Goal: Information Seeking & Learning: Compare options

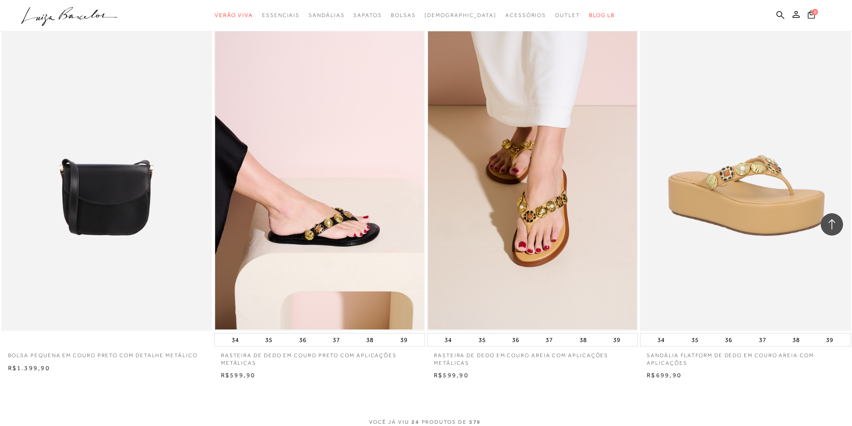
scroll to position [2058, 0]
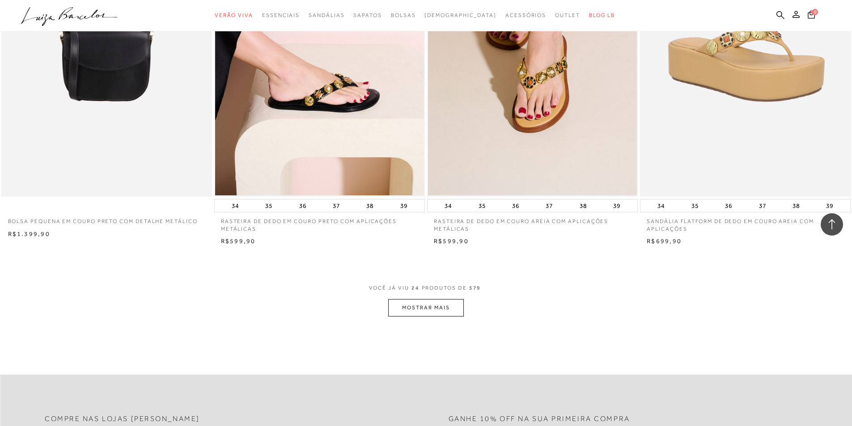
click at [433, 307] on button "MOSTRAR MAIS" at bounding box center [425, 307] width 75 height 17
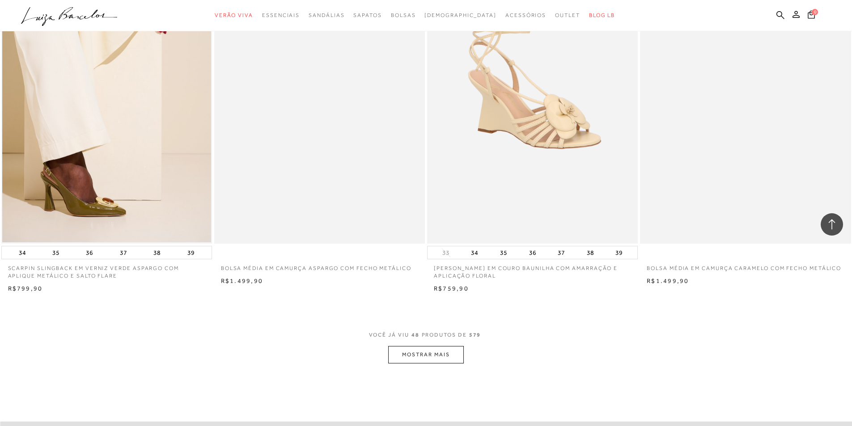
scroll to position [4385, 0]
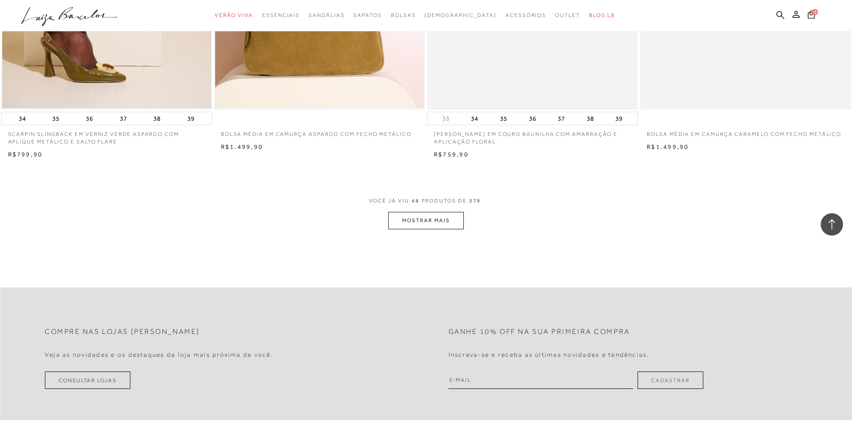
click at [413, 225] on button "MOSTRAR MAIS" at bounding box center [425, 220] width 75 height 17
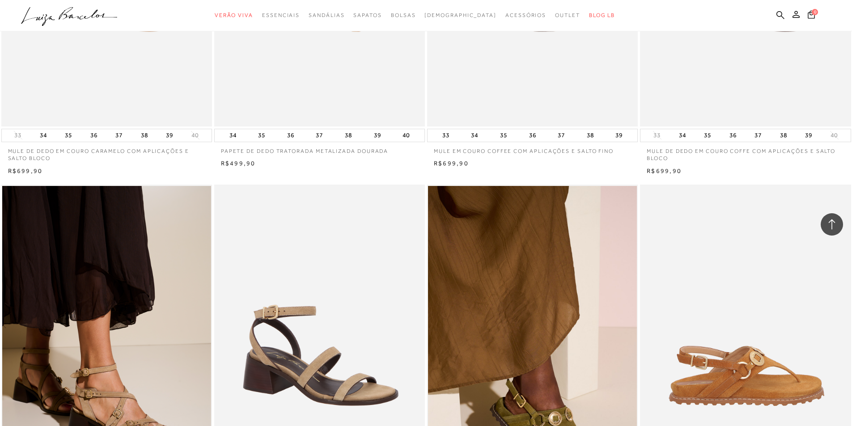
scroll to position [4609, 0]
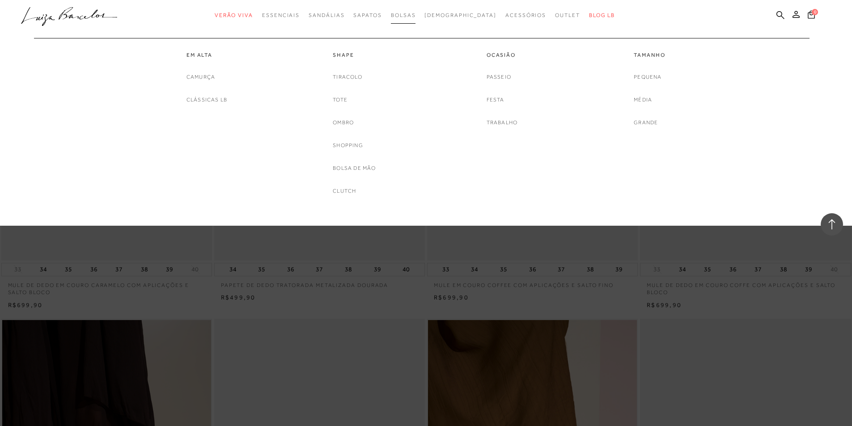
click at [416, 15] on span "Bolsas" at bounding box center [403, 15] width 25 height 6
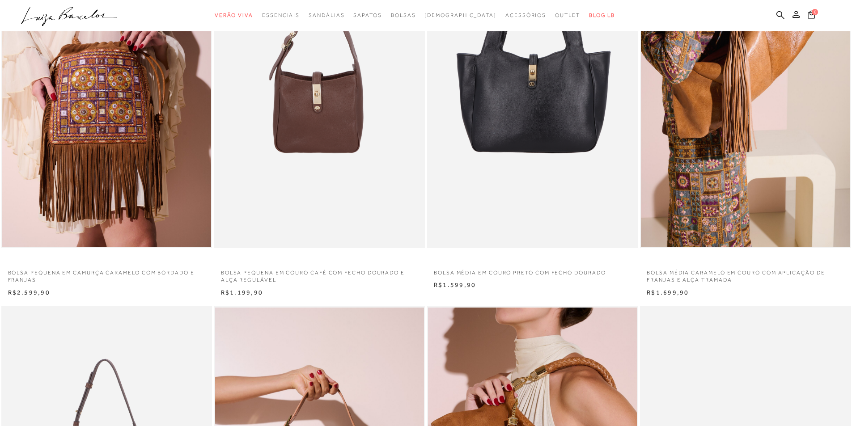
scroll to position [89, 0]
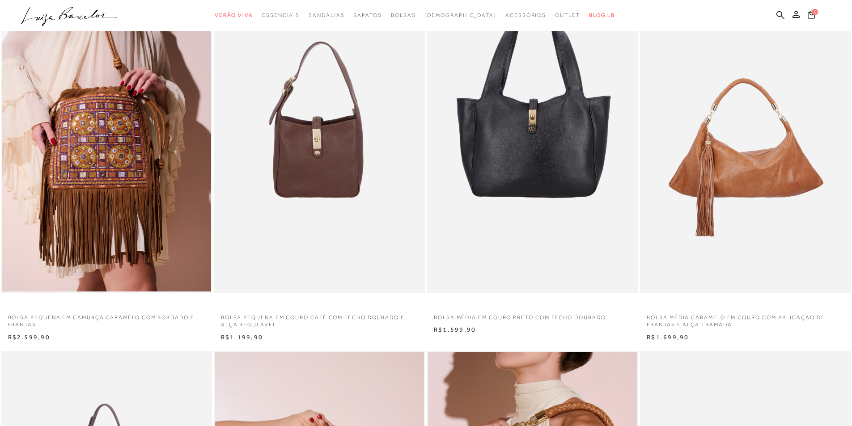
click at [800, 220] on img at bounding box center [746, 135] width 210 height 316
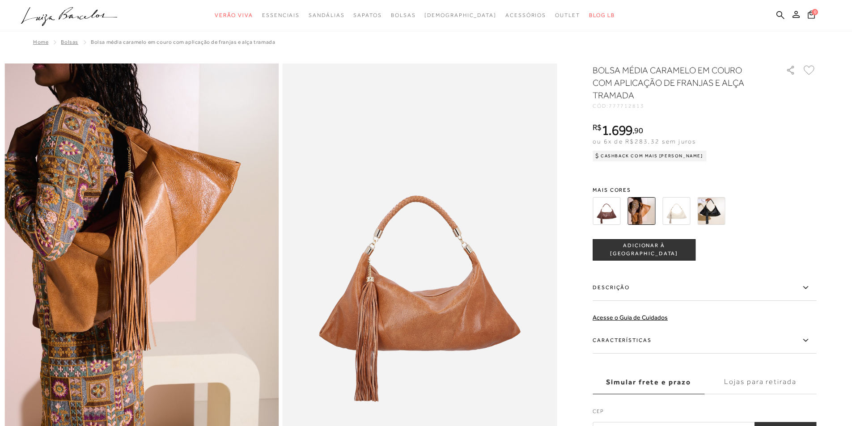
click at [723, 217] on img at bounding box center [712, 211] width 28 height 28
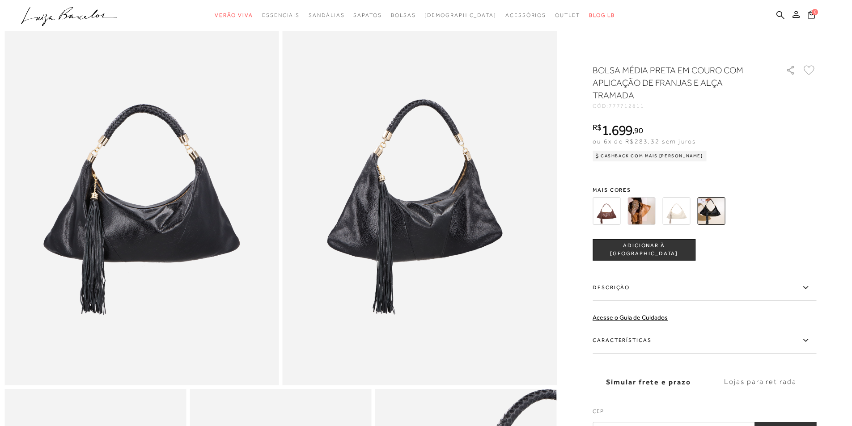
drag, startPoint x: 553, startPoint y: 136, endPoint x: 818, endPoint y: 212, distance: 275.9
click at [817, 212] on div at bounding box center [705, 211] width 224 height 33
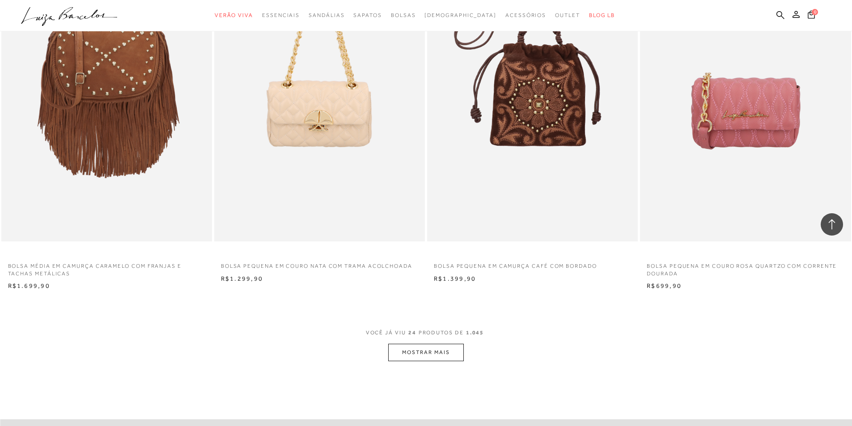
scroll to position [2058, 0]
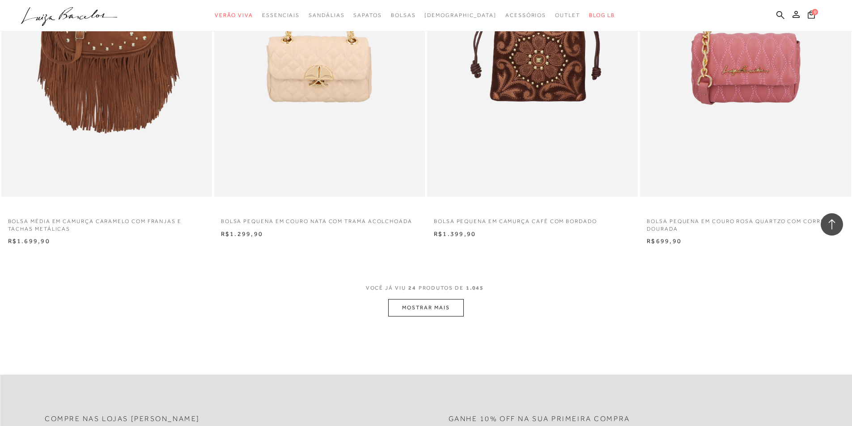
click at [433, 306] on button "MOSTRAR MAIS" at bounding box center [425, 307] width 75 height 17
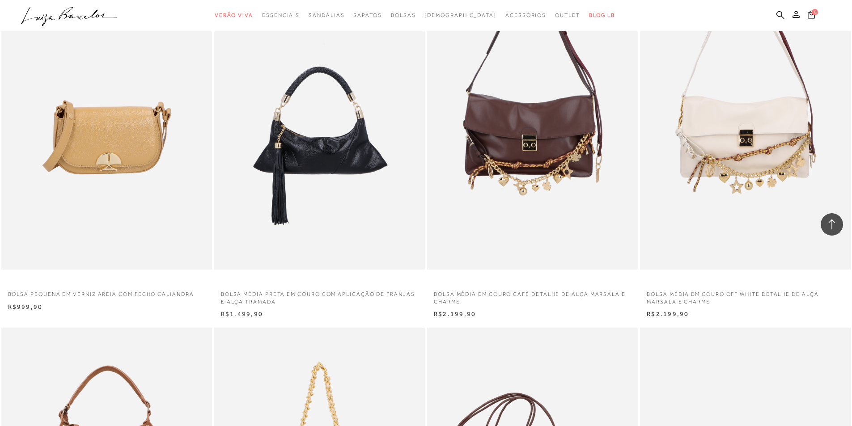
scroll to position [1566, 0]
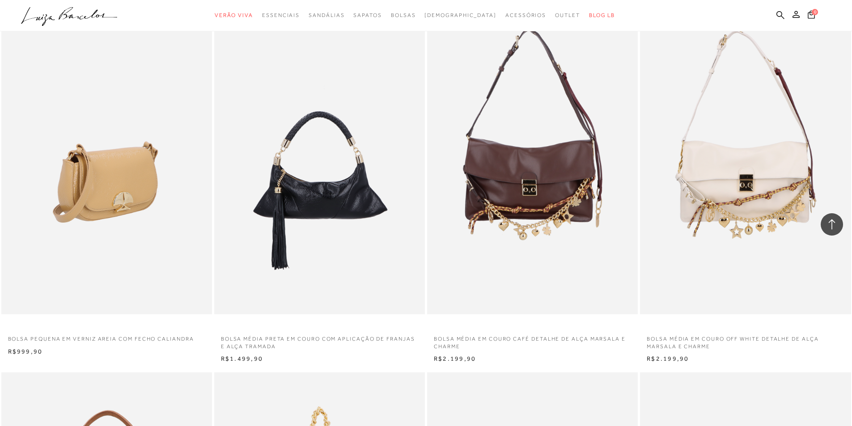
click at [108, 188] on img at bounding box center [107, 156] width 210 height 316
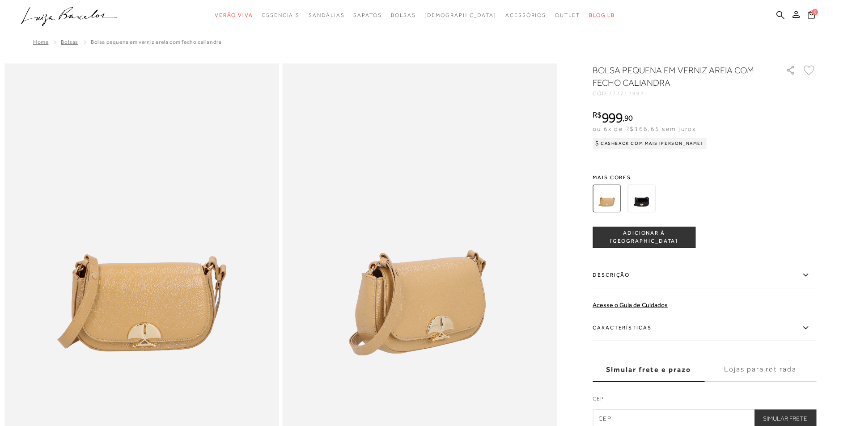
click at [656, 200] on img at bounding box center [642, 199] width 28 height 28
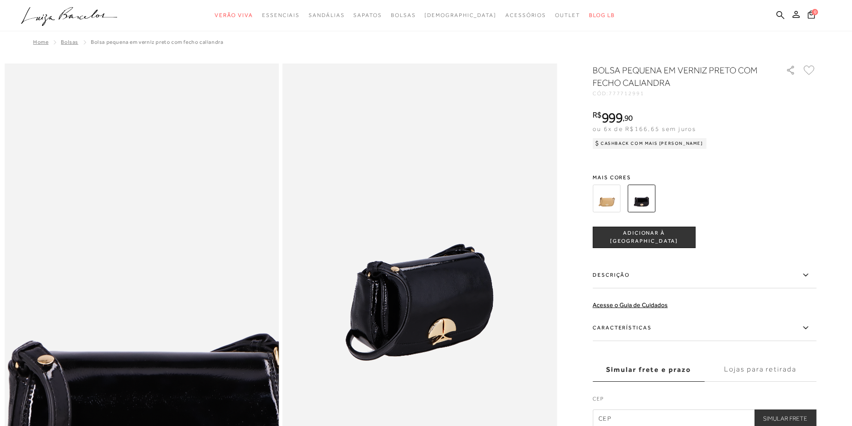
drag, startPoint x: 135, startPoint y: 173, endPoint x: 800, endPoint y: 175, distance: 665.0
click at [800, 175] on span "Mais cores" at bounding box center [705, 177] width 224 height 5
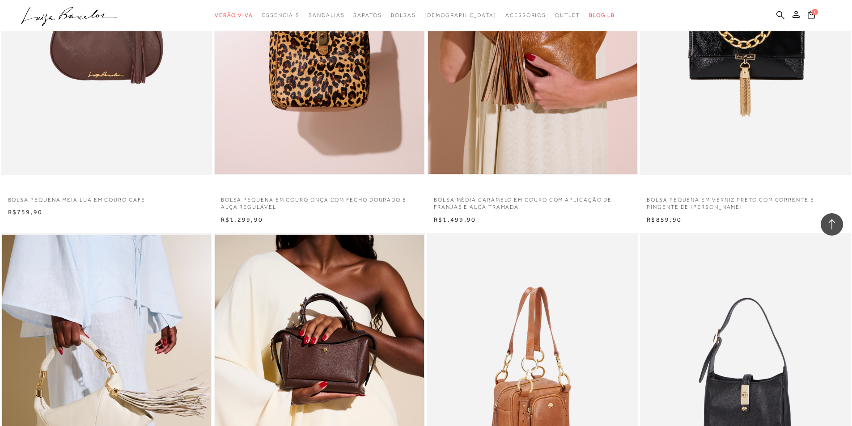
scroll to position [447, 0]
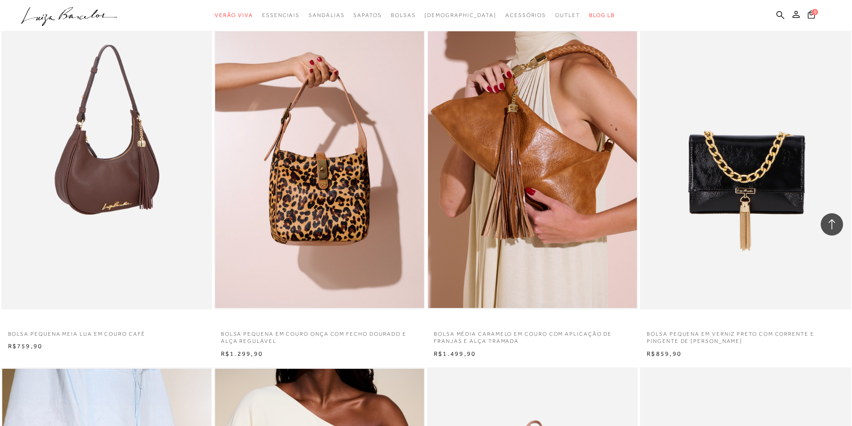
click at [136, 192] on img at bounding box center [107, 151] width 210 height 316
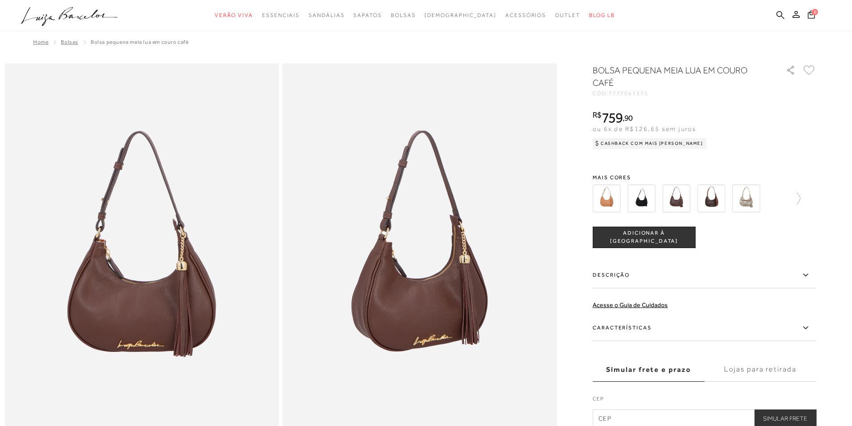
click at [642, 197] on img at bounding box center [642, 199] width 28 height 28
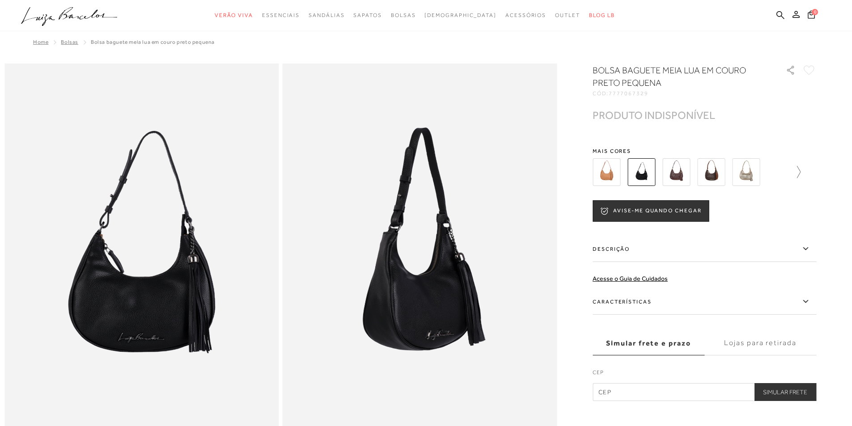
click at [801, 174] on icon at bounding box center [794, 172] width 13 height 13
click at [815, 172] on icon at bounding box center [810, 172] width 13 height 13
click at [622, 177] on img at bounding box center [623, 172] width 28 height 28
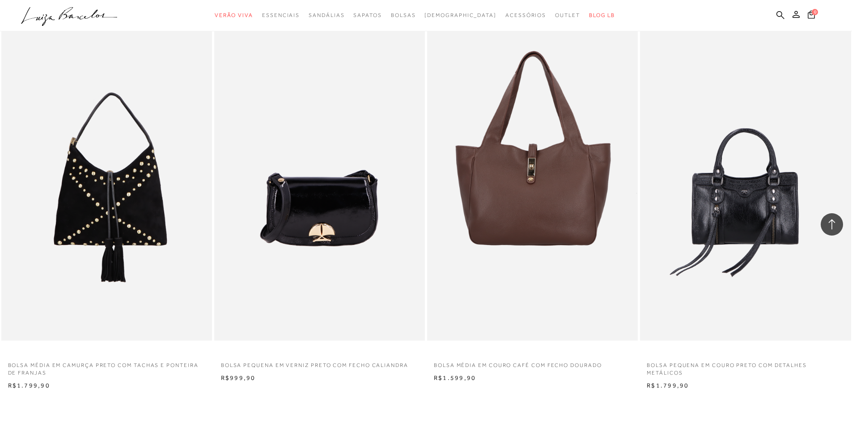
scroll to position [4296, 0]
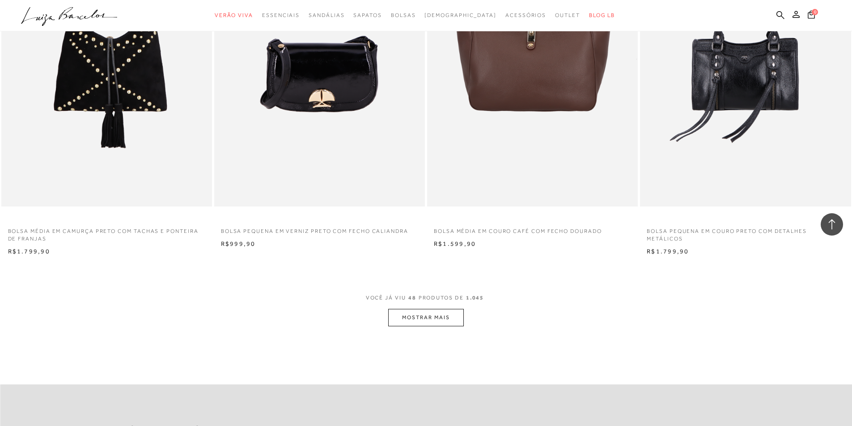
click at [425, 321] on button "MOSTRAR MAIS" at bounding box center [425, 317] width 75 height 17
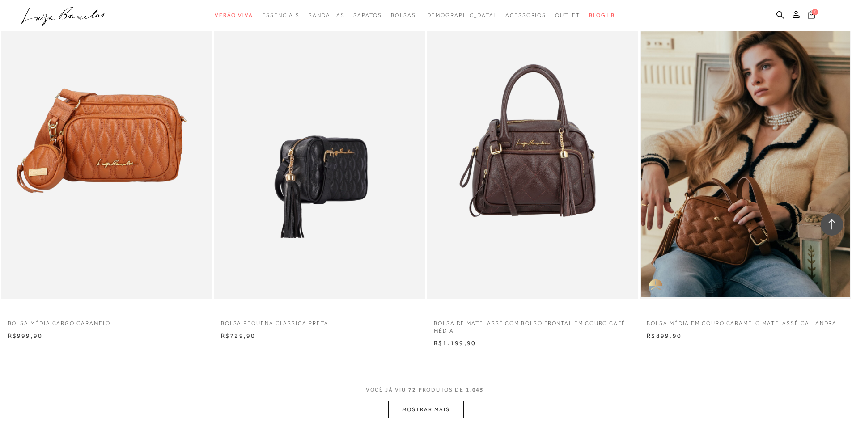
scroll to position [6533, 0]
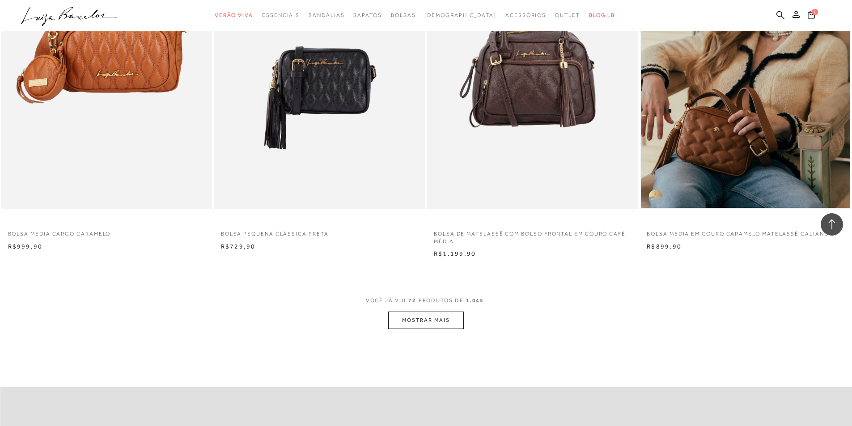
click at [428, 326] on button "MOSTRAR MAIS" at bounding box center [425, 320] width 75 height 17
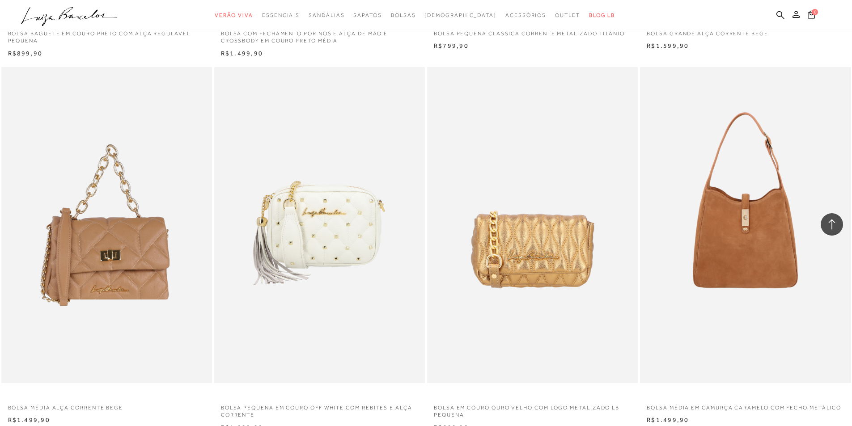
scroll to position [8726, 0]
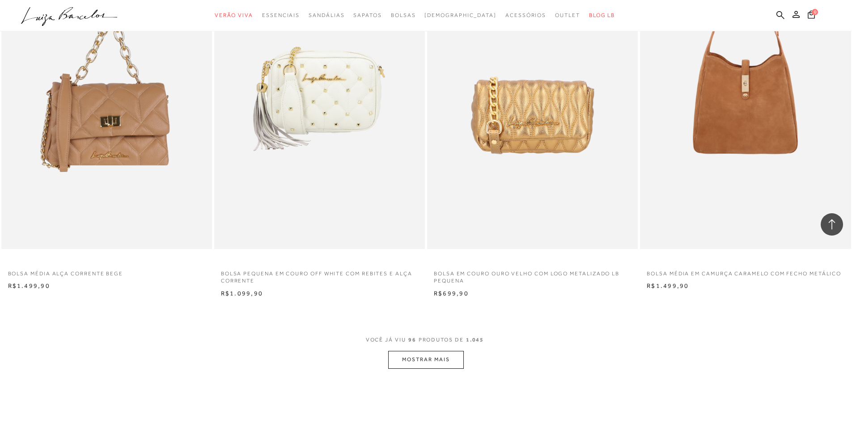
click at [413, 365] on button "MOSTRAR MAIS" at bounding box center [425, 359] width 75 height 17
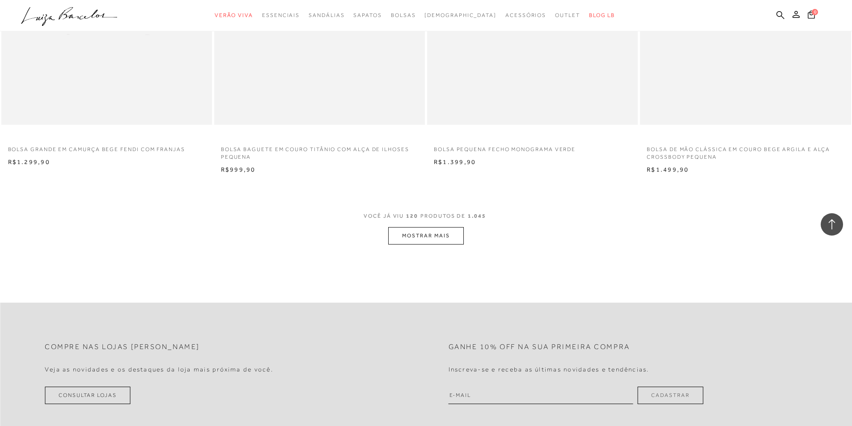
scroll to position [10963, 0]
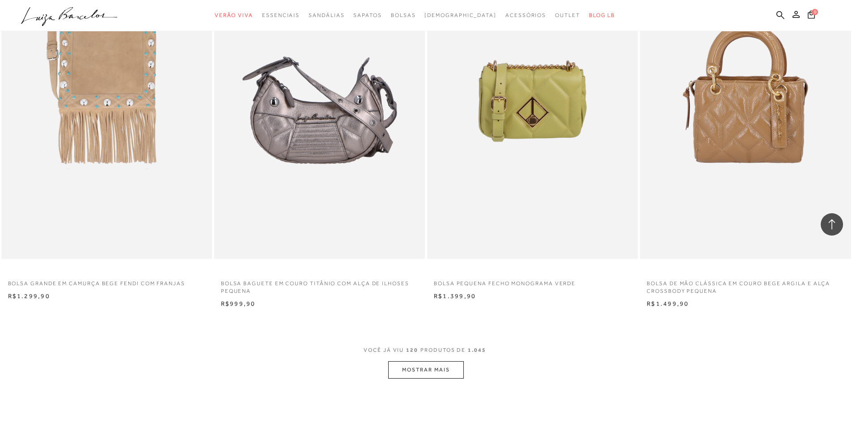
click at [420, 368] on button "MOSTRAR MAIS" at bounding box center [425, 370] width 75 height 17
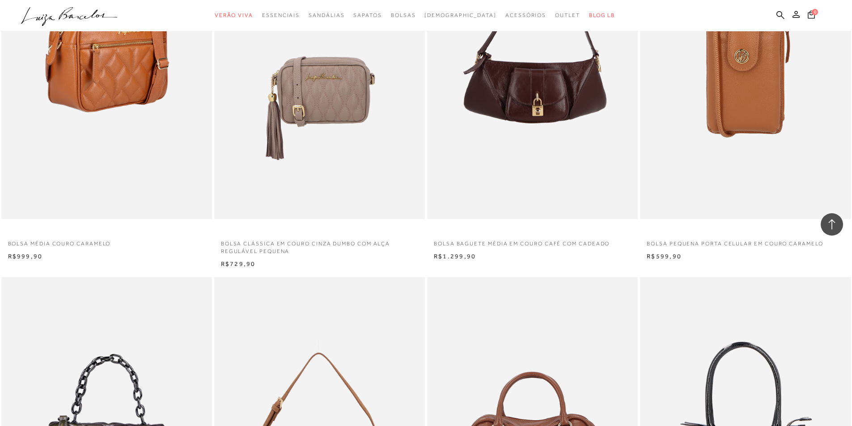
scroll to position [12037, 0]
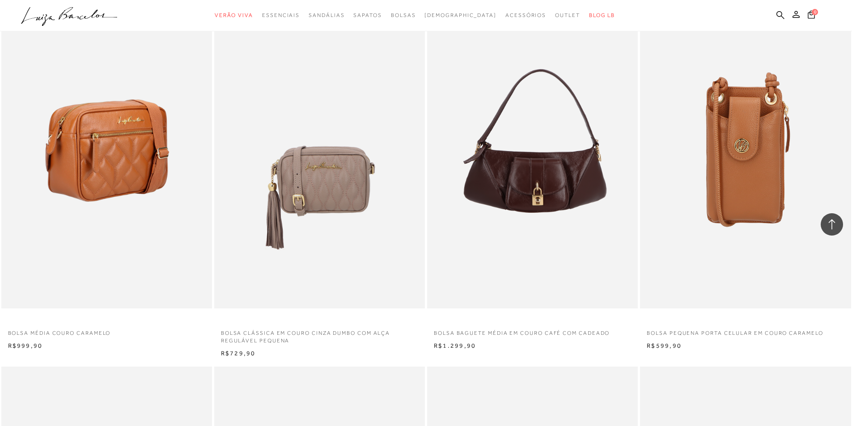
click at [166, 211] on img at bounding box center [107, 150] width 210 height 316
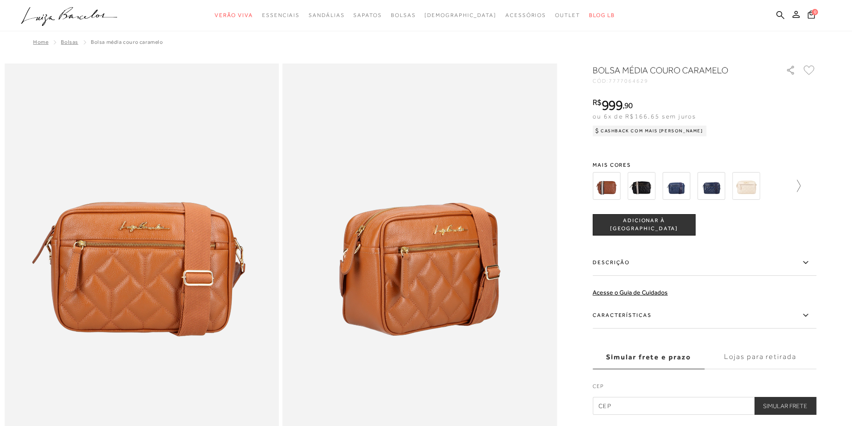
click at [801, 185] on icon at bounding box center [794, 186] width 13 height 13
click at [695, 194] on img at bounding box center [692, 186] width 28 height 28
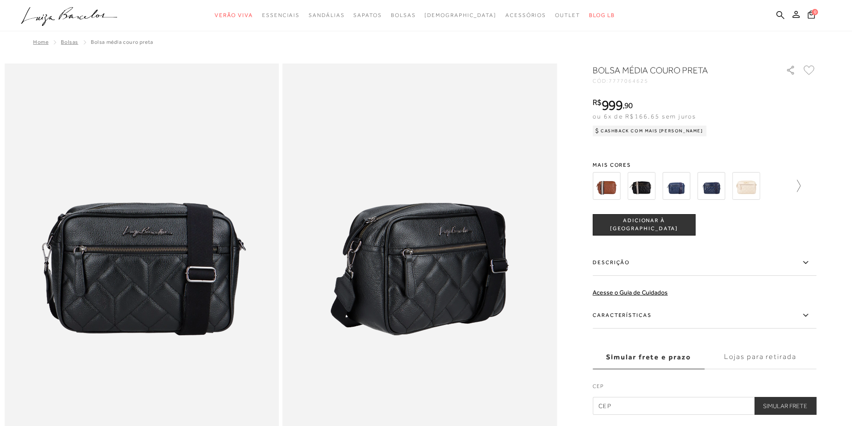
click at [801, 183] on icon at bounding box center [799, 186] width 4 height 12
click at [817, 183] on icon at bounding box center [810, 186] width 13 height 13
click at [629, 183] on img at bounding box center [623, 186] width 28 height 28
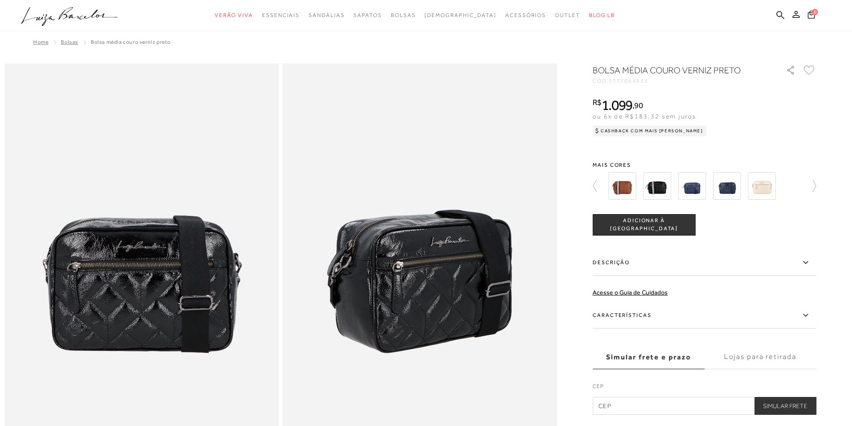
click at [669, 187] on img at bounding box center [657, 186] width 28 height 28
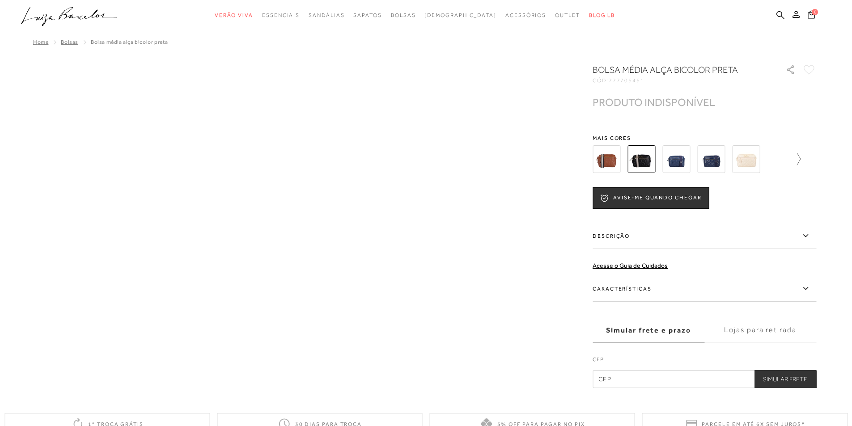
click at [801, 158] on icon at bounding box center [794, 159] width 13 height 13
click at [694, 159] on img at bounding box center [692, 159] width 28 height 28
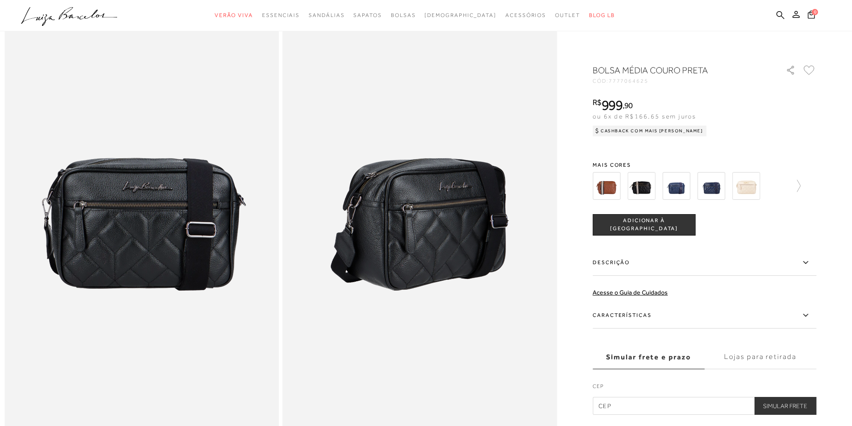
scroll to position [179, 0]
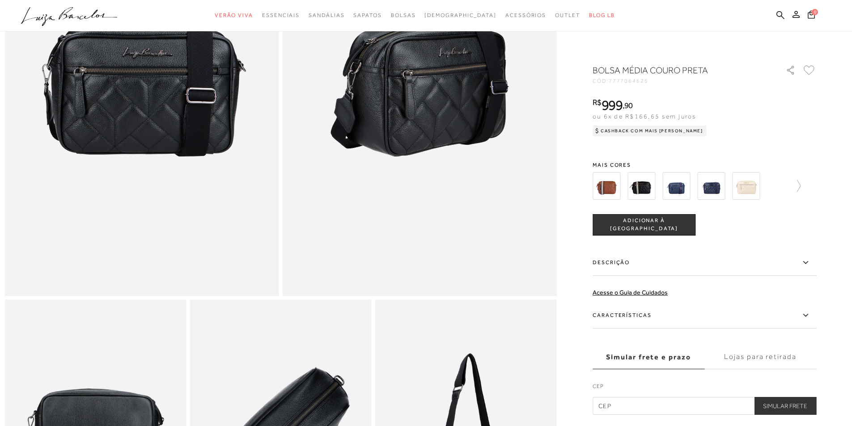
click at [805, 264] on icon at bounding box center [806, 262] width 11 height 11
click at [0, 0] on input "Descrição" at bounding box center [0, 0] width 0 height 0
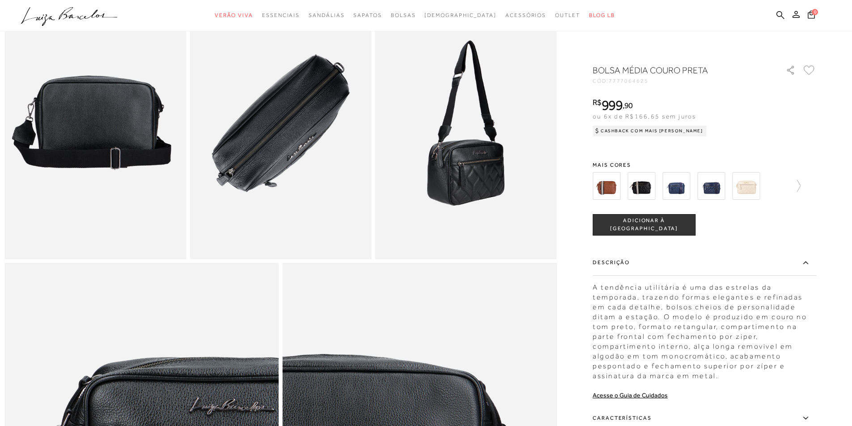
scroll to position [537, 0]
